Goal: Transaction & Acquisition: Purchase product/service

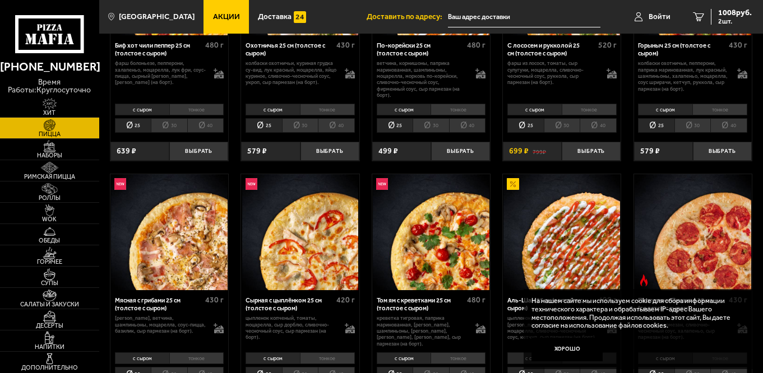
type input "[STREET_ADDRESS]"
click at [63, 193] on img at bounding box center [49, 189] width 30 height 12
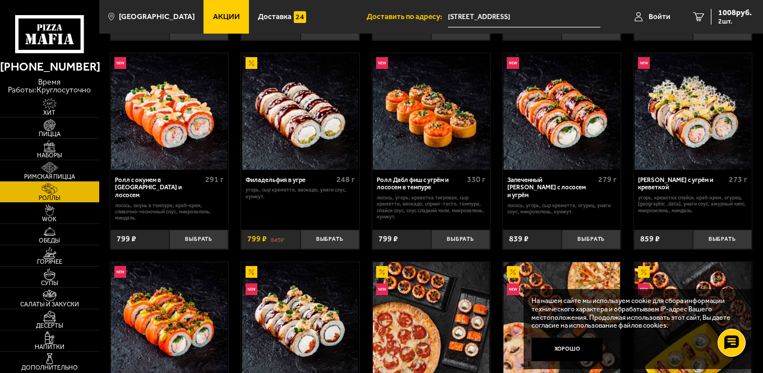
scroll to position [374, 0]
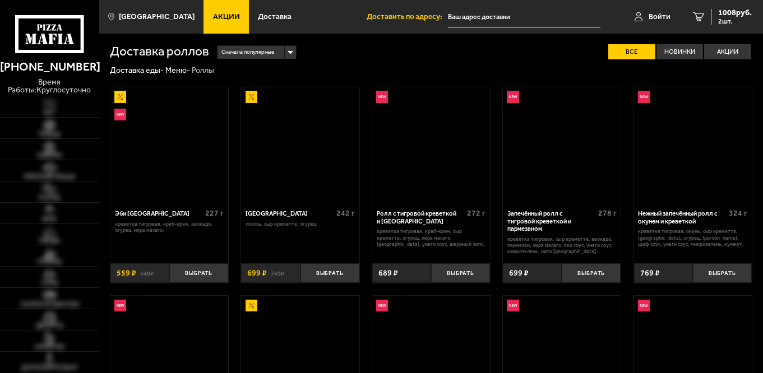
scroll to position [374, 0]
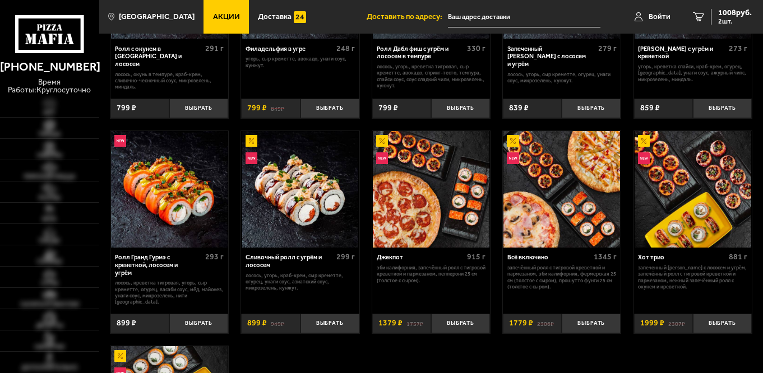
type input "[STREET_ADDRESS]"
